Goal: Transaction & Acquisition: Purchase product/service

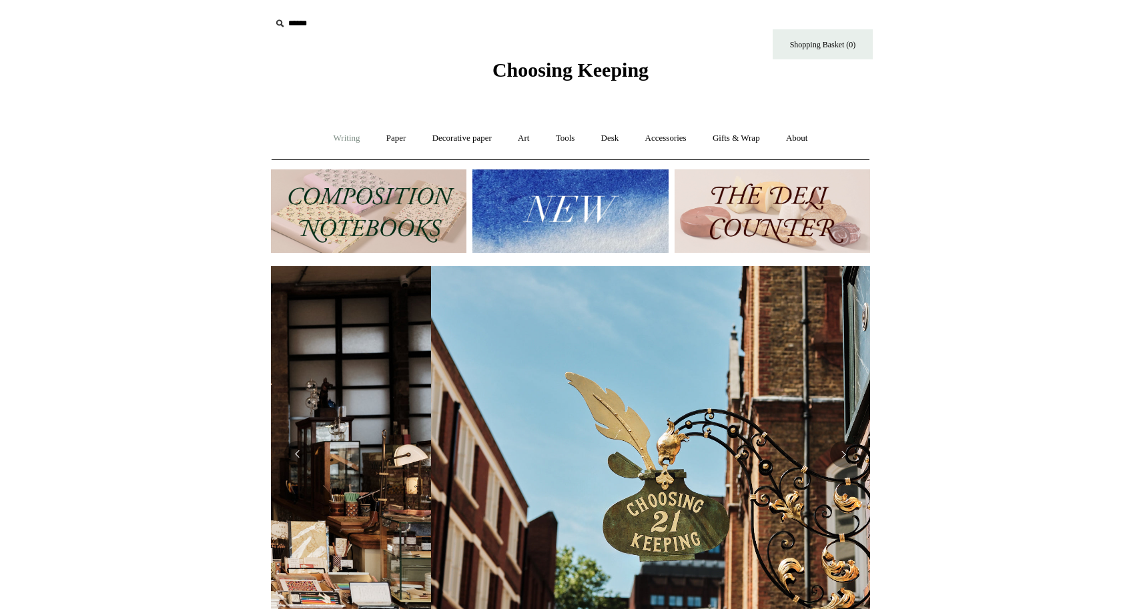
click at [322, 141] on link "Writing +" at bounding box center [347, 138] width 51 height 35
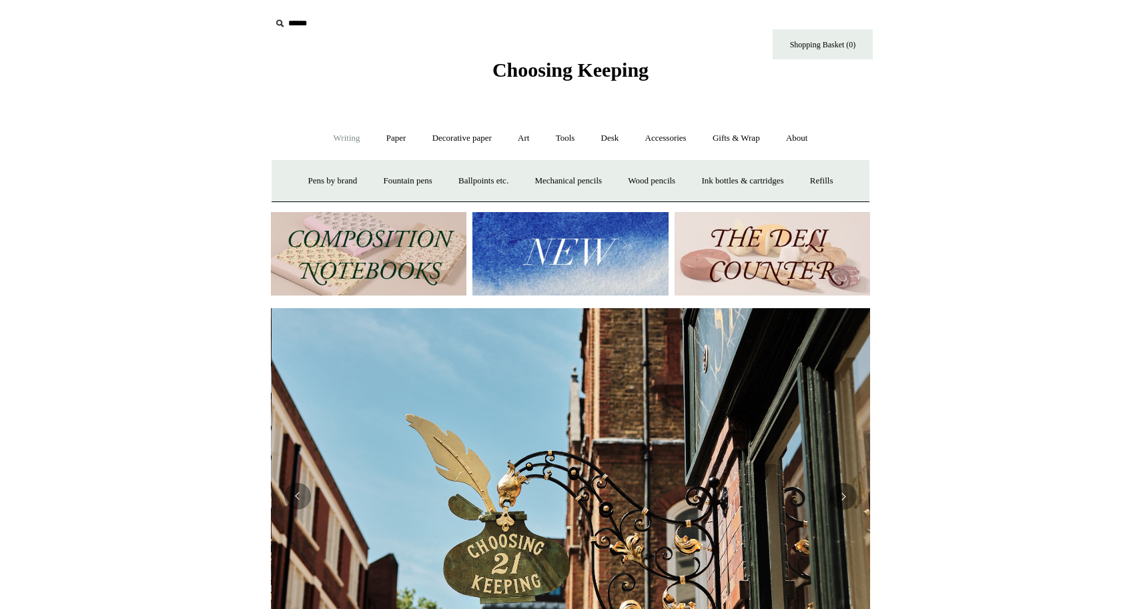
scroll to position [0, 599]
click at [346, 280] on img at bounding box center [369, 253] width 196 height 83
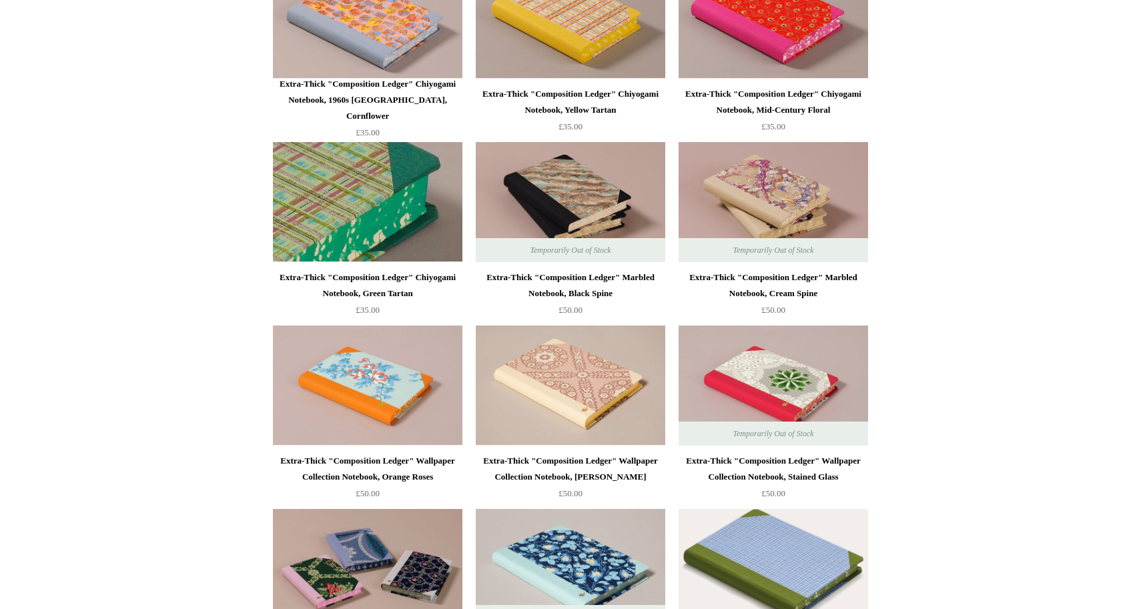
scroll to position [1502, 0]
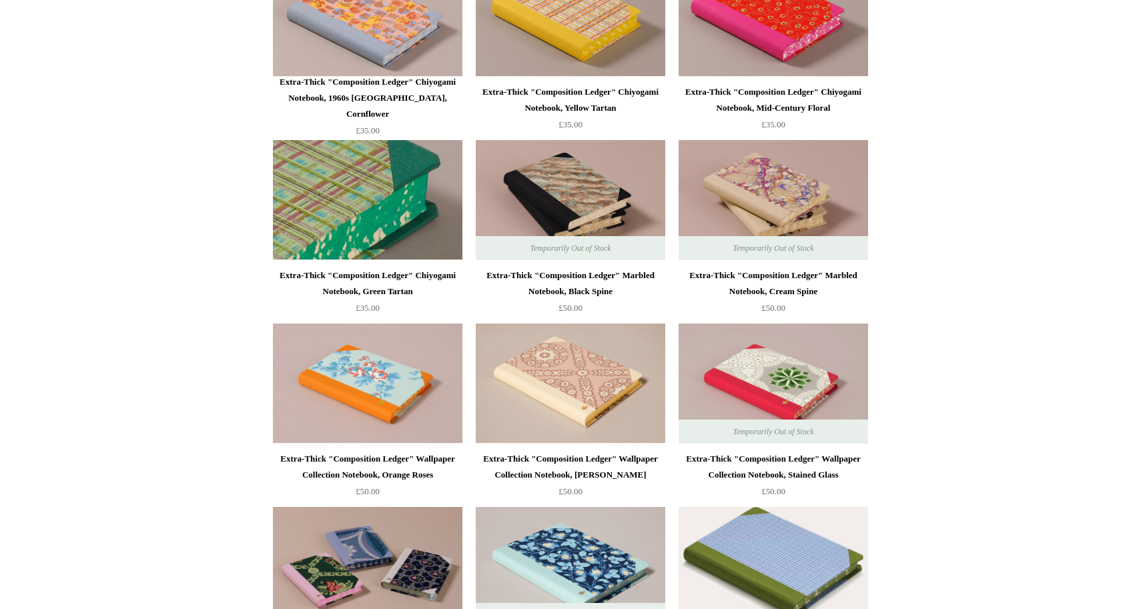
click at [342, 195] on img at bounding box center [368, 200] width 190 height 120
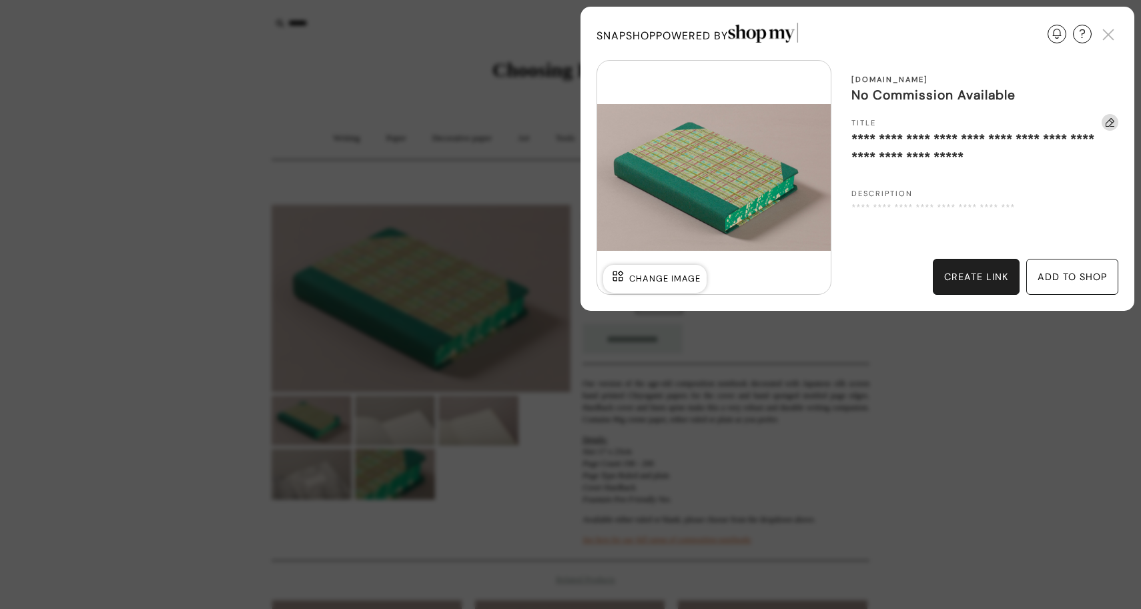
click at [1045, 276] on div "add to shop" at bounding box center [1072, 277] width 69 height 16
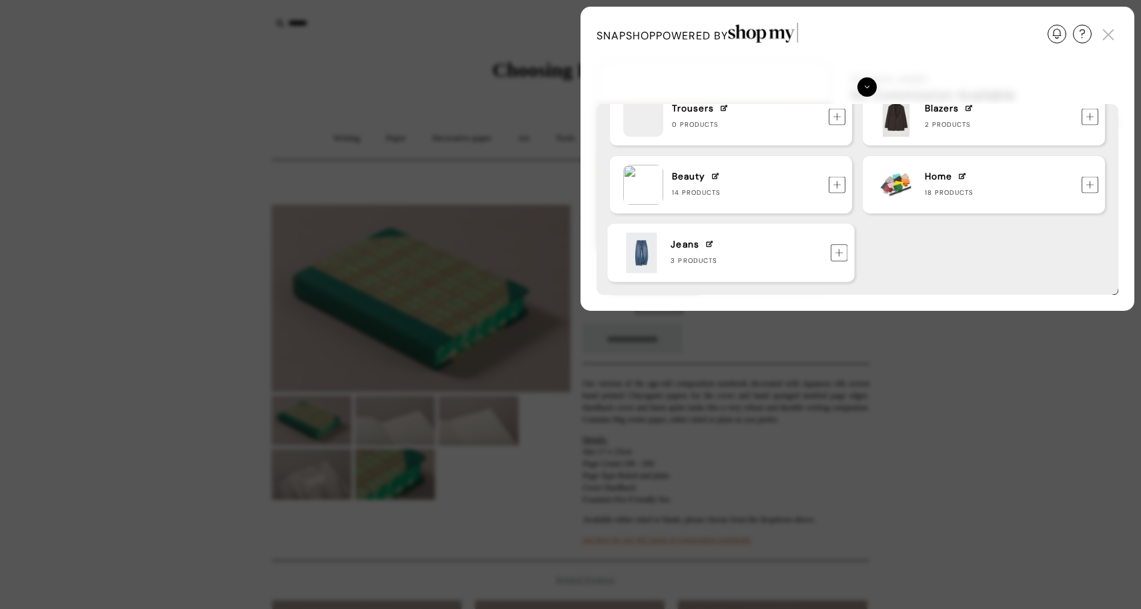
scroll to position [347, 0]
click at [1089, 186] on img at bounding box center [1092, 185] width 17 height 17
click at [51, 247] on div "Update Required We've detected that you are using an old version of SnapShop. I…" at bounding box center [570, 304] width 1141 height 609
